Goal: Check status: Check status

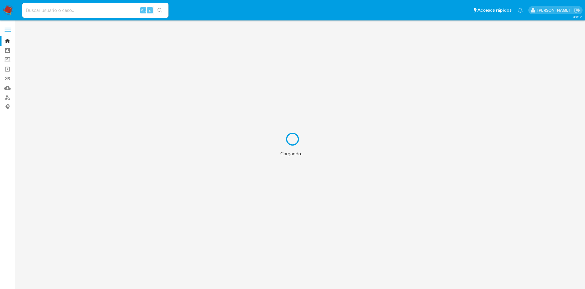
click at [50, 8] on div "Cargando..." at bounding box center [292, 144] width 585 height 289
click at [47, 11] on div "Cargando..." at bounding box center [292, 144] width 585 height 289
click at [43, 5] on div "Cargando..." at bounding box center [292, 144] width 585 height 289
click at [43, 5] on div "Alt s" at bounding box center [95, 10] width 146 height 15
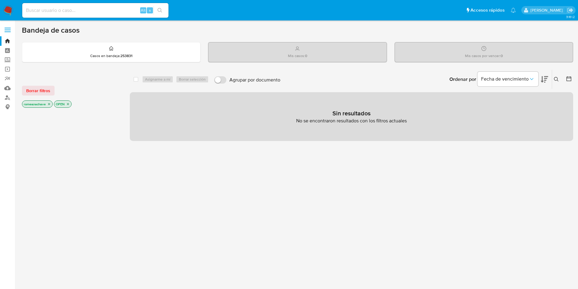
click at [43, 5] on div "Alt s" at bounding box center [95, 10] width 146 height 15
click at [42, 14] on div "Alt s" at bounding box center [95, 10] width 146 height 15
drag, startPoint x: 41, startPoint y: 13, endPoint x: 43, endPoint y: 5, distance: 8.4
click at [43, 5] on div "Alt s" at bounding box center [95, 10] width 146 height 15
click at [31, 11] on input at bounding box center [95, 10] width 146 height 8
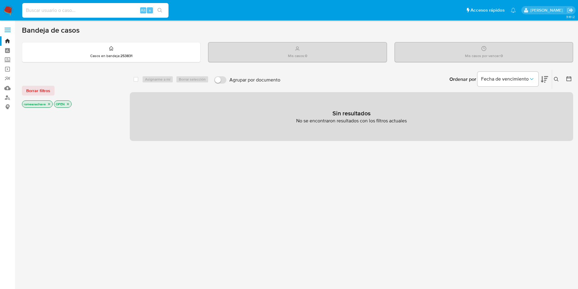
paste input "1259322274"
type input "1259322274"
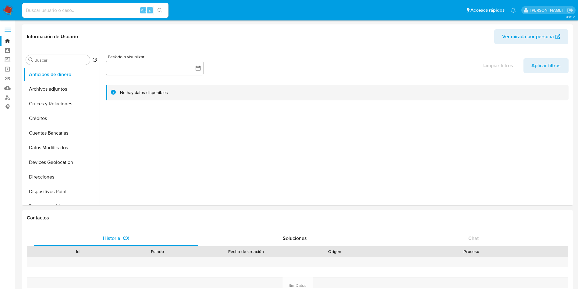
select select "10"
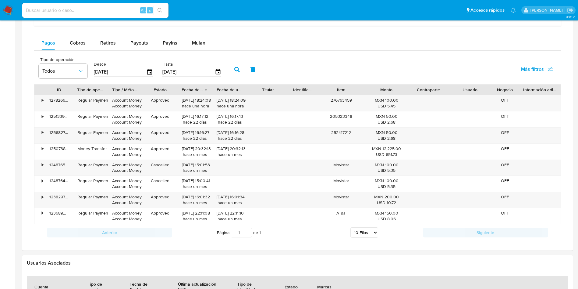
scroll to position [412, 0]
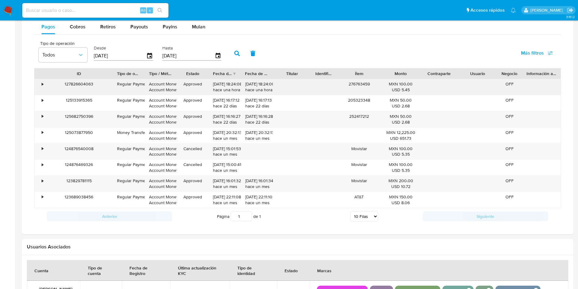
drag, startPoint x: 72, startPoint y: 75, endPoint x: 113, endPoint y: 87, distance: 42.7
click at [113, 87] on div "ID Tipo de operación Tipo / Método Estado Fecha de creación Fecha de aprobación…" at bounding box center [297, 138] width 527 height 140
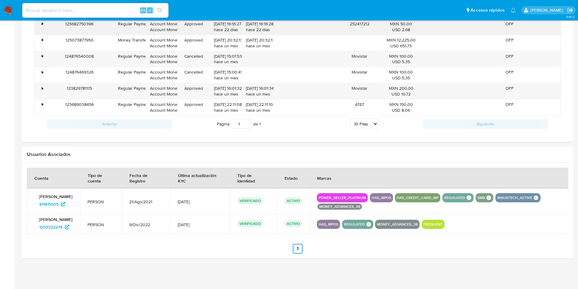
scroll to position [506, 0]
